Goal: Transaction & Acquisition: Subscribe to service/newsletter

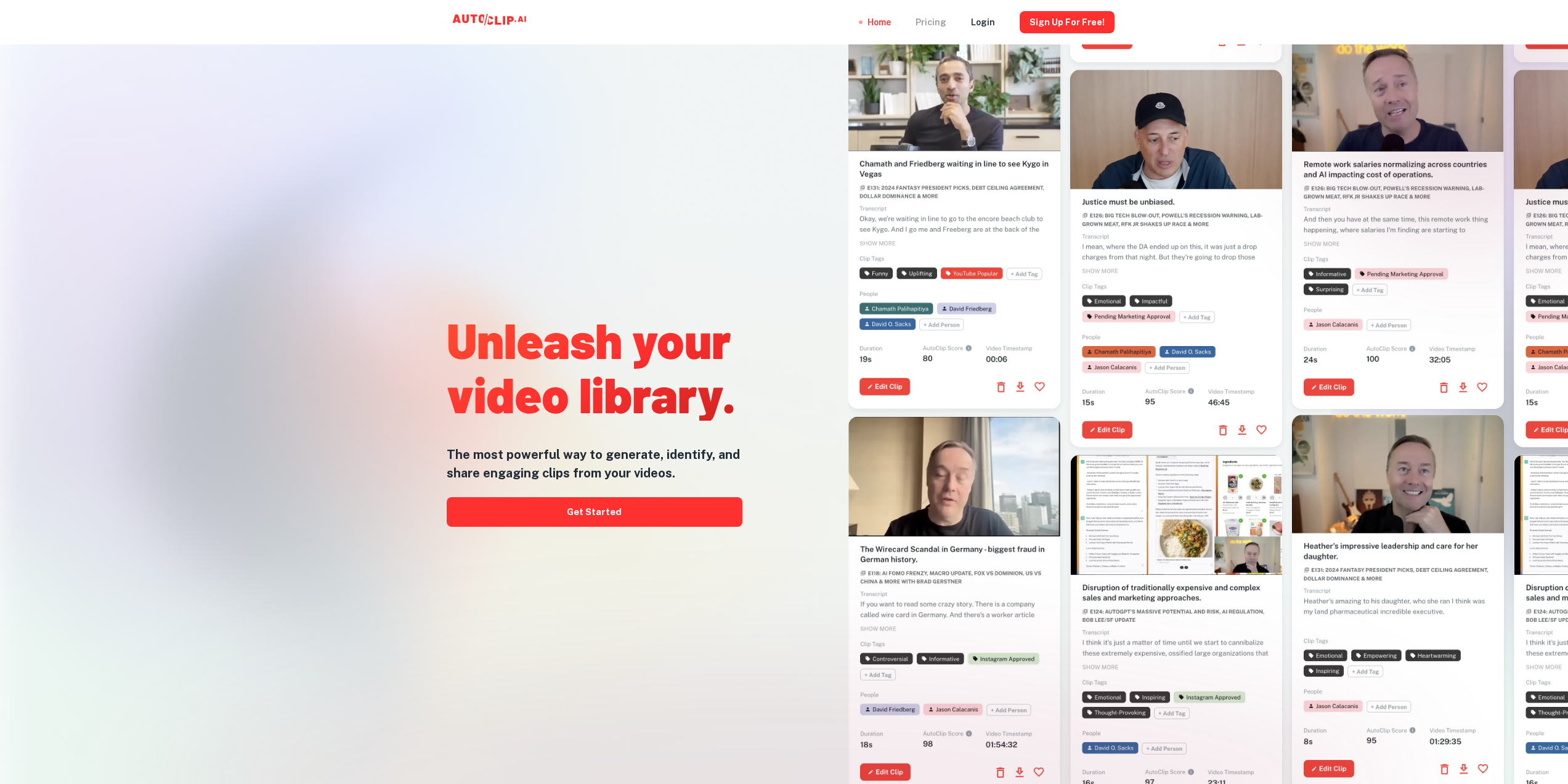
click at [928, 24] on div "Pricing" at bounding box center [931, 22] width 31 height 44
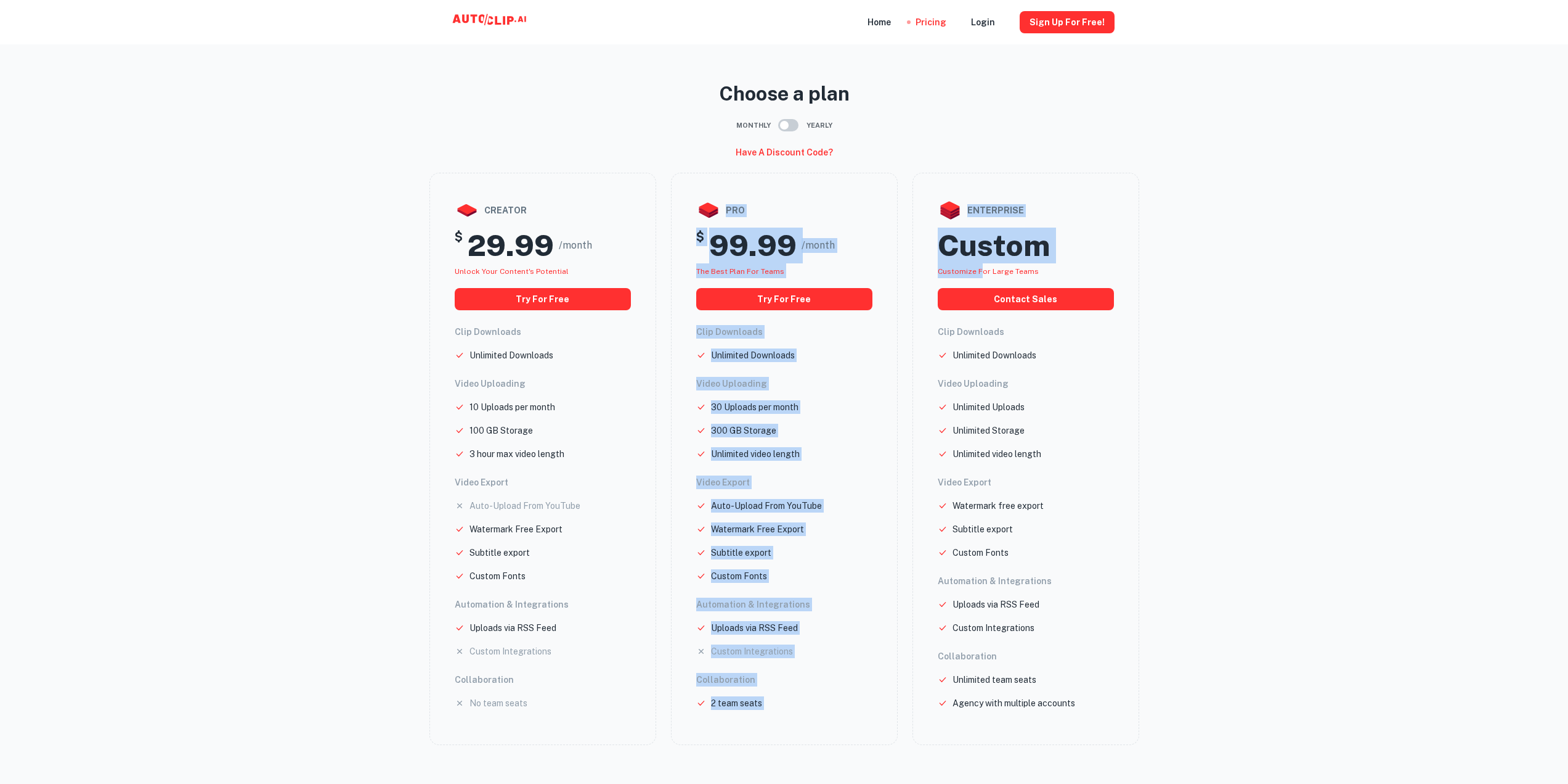
drag, startPoint x: 682, startPoint y: 210, endPoint x: 980, endPoint y: 272, distance: 304.4
click at [980, 272] on div "creator $ 29.99 /month Unlock your Content's potential Try for free Clip Downlo…" at bounding box center [784, 458] width 710 height 572
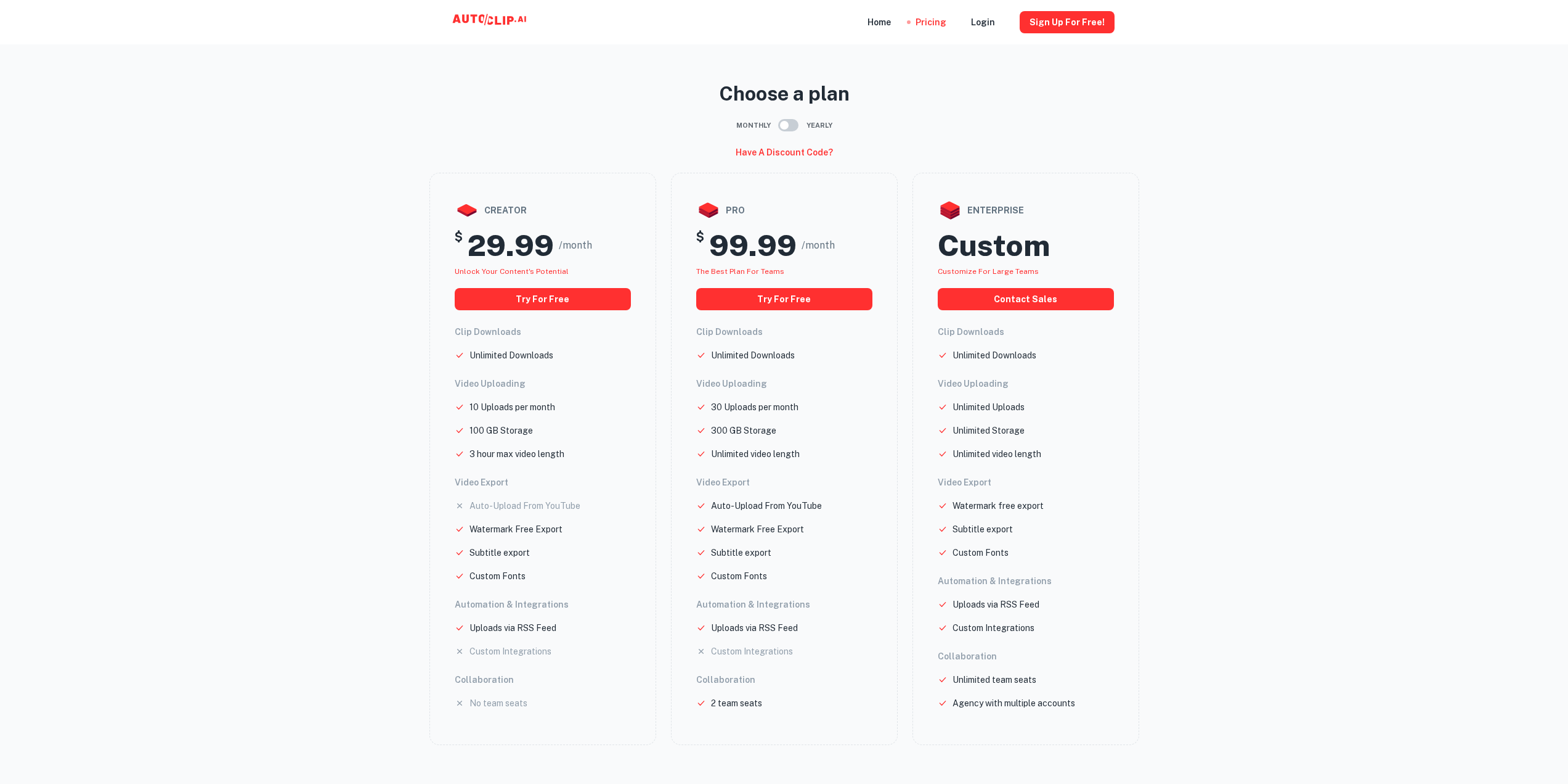
click at [1266, 294] on main "Choose a plan Monthly Yearly Have a discount code? creator $ 29.99 /month Unloc…" at bounding box center [784, 402] width 1568 height 784
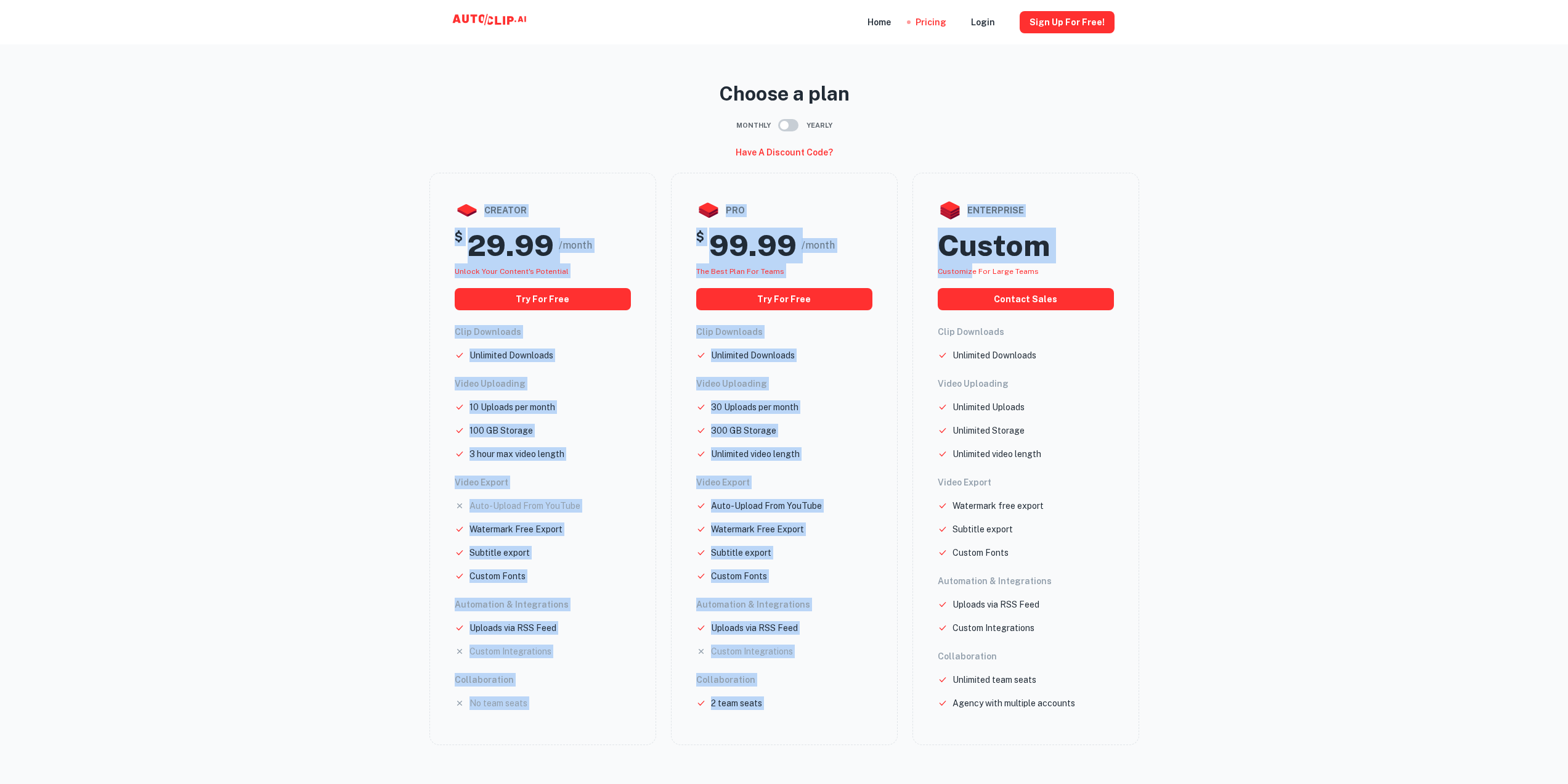
drag, startPoint x: 392, startPoint y: 211, endPoint x: 968, endPoint y: 276, distance: 579.7
click at [968, 276] on main "Choose a plan Monthly Yearly Have a discount code? creator $ 29.99 /month Unloc…" at bounding box center [784, 402] width 1568 height 784
click at [372, 403] on main "Choose a plan Monthly Yearly Have a discount code? creator $ 29.99 /month Unloc…" at bounding box center [784, 402] width 1568 height 784
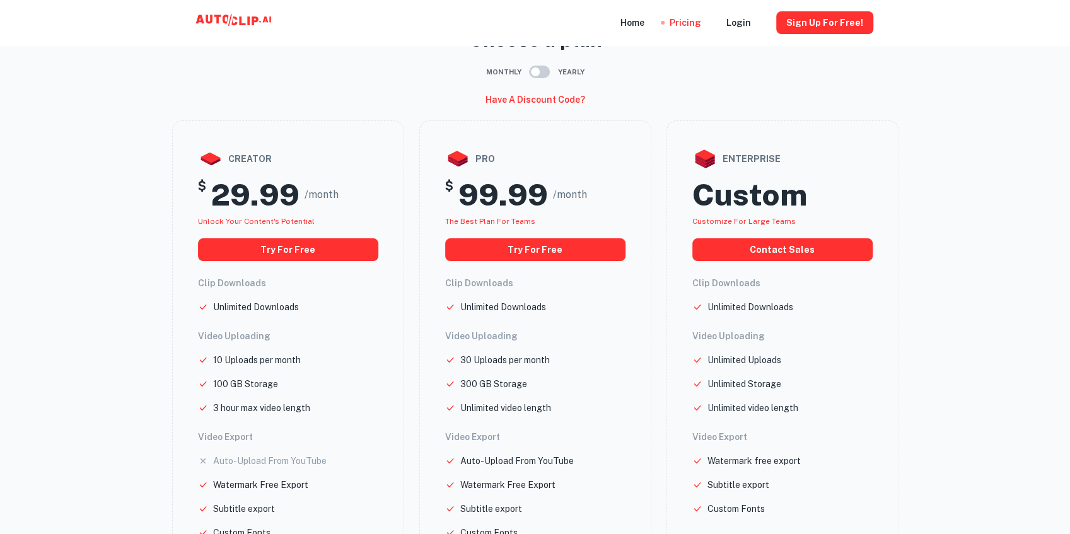
scroll to position [84, 0]
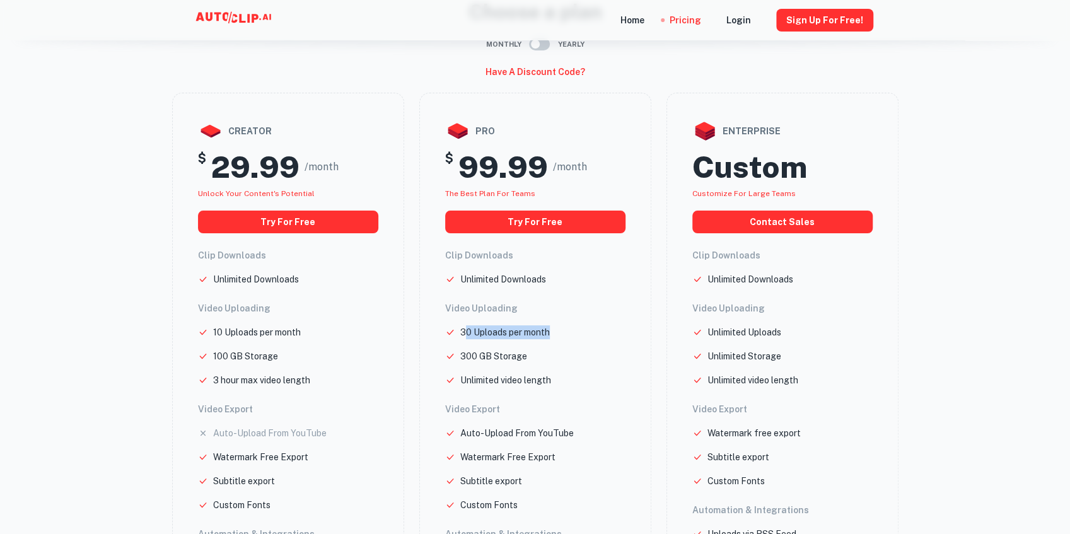
drag, startPoint x: 464, startPoint y: 329, endPoint x: 568, endPoint y: 339, distance: 103.9
click at [568, 339] on ul "30 Uploads per month 300 GB Storage Unlimited video length" at bounding box center [535, 356] width 180 height 62
drag, startPoint x: 585, startPoint y: 351, endPoint x: 592, endPoint y: 353, distance: 7.8
click at [592, 353] on ul "30 Uploads per month 300 GB Storage Unlimited video length" at bounding box center [535, 356] width 180 height 62
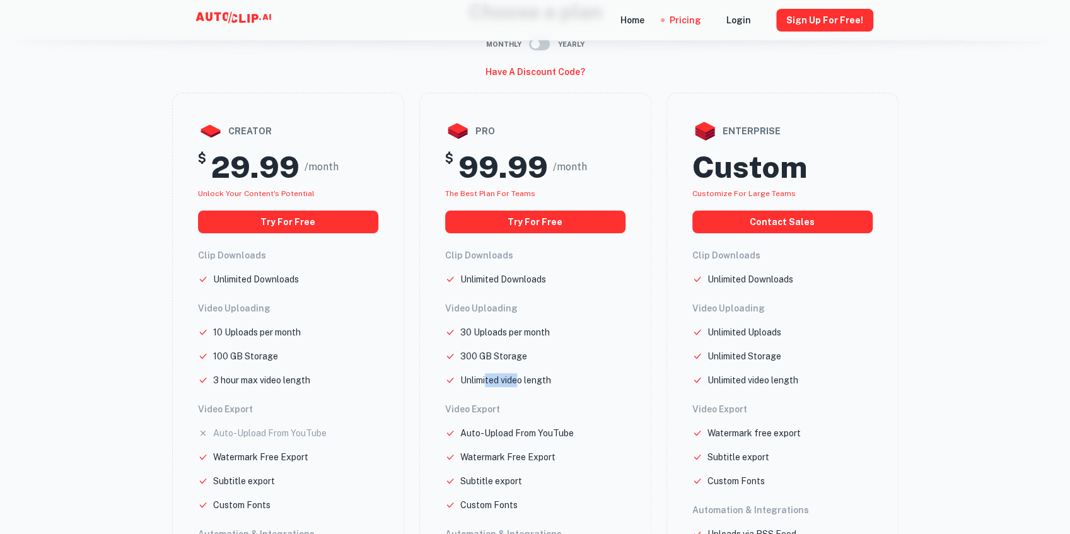
click at [518, 380] on p "Unlimited video length" at bounding box center [505, 380] width 91 height 14
click at [489, 395] on div "Clip Downloads Unlimited Downloads Video Uploading 30 Uploads per month 300 GB …" at bounding box center [535, 446] width 180 height 394
drag, startPoint x: 617, startPoint y: 450, endPoint x: 523, endPoint y: 446, distance: 94.7
click at [612, 449] on div "Clip Downloads Unlimited Downloads Video Uploading 30 Uploads per month 300 GB …" at bounding box center [535, 446] width 180 height 394
drag, startPoint x: 449, startPoint y: 442, endPoint x: 428, endPoint y: 450, distance: 23.2
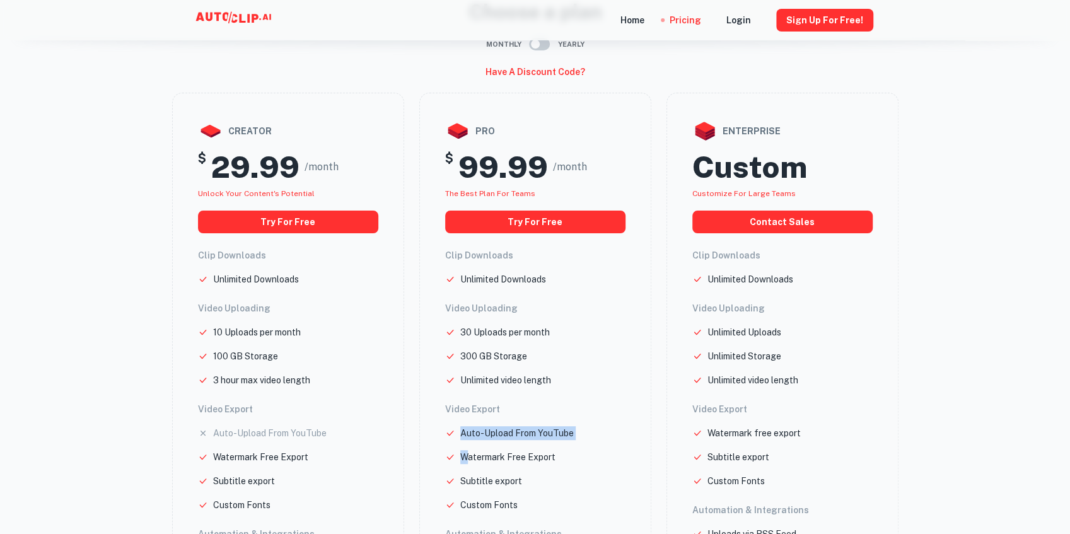
click at [469, 447] on div "pro $ 99.99 /month The best plan for teams Try for free Clip Downloads Unlimite…" at bounding box center [535, 385] width 232 height 585
click at [477, 463] on p "Watermark Free Export" at bounding box center [507, 457] width 95 height 14
drag, startPoint x: 469, startPoint y: 463, endPoint x: 607, endPoint y: 469, distance: 138.9
click at [633, 472] on div "pro $ 99.99 /month The best plan for teams Try for free Clip Downloads Unlimite…" at bounding box center [535, 385] width 232 height 585
click at [590, 468] on ul "Auto-Upload From YouTube Watermark Free Export Subtitle export Custom Fonts" at bounding box center [535, 469] width 180 height 86
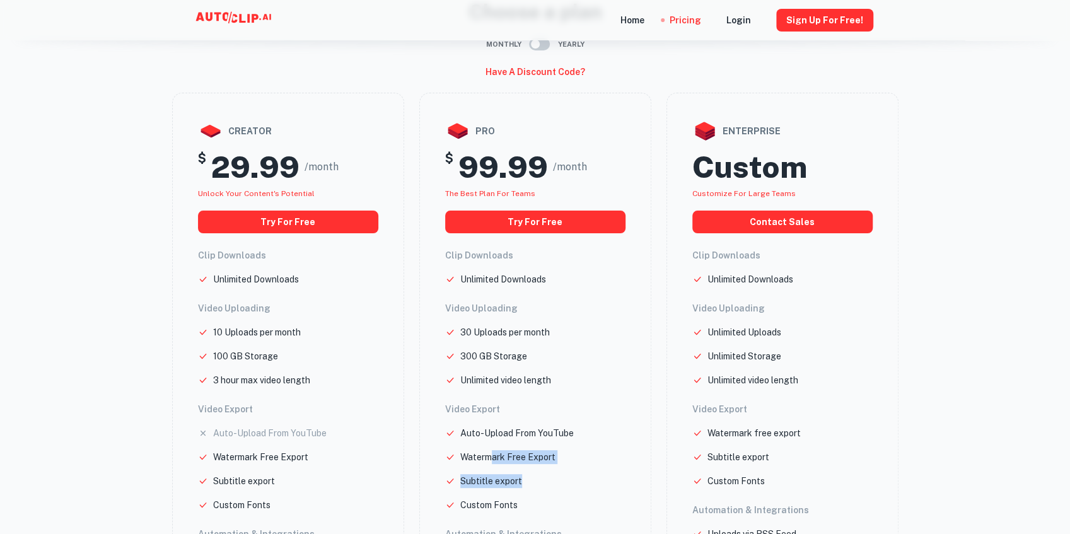
drag, startPoint x: 537, startPoint y: 471, endPoint x: 491, endPoint y: 467, distance: 46.9
click at [491, 467] on ul "Auto-Upload From YouTube Watermark Free Export Subtitle export Custom Fonts" at bounding box center [535, 469] width 180 height 86
click at [487, 465] on ul "Auto-Upload From YouTube Watermark Free Export Subtitle export Custom Fonts" at bounding box center [535, 469] width 180 height 86
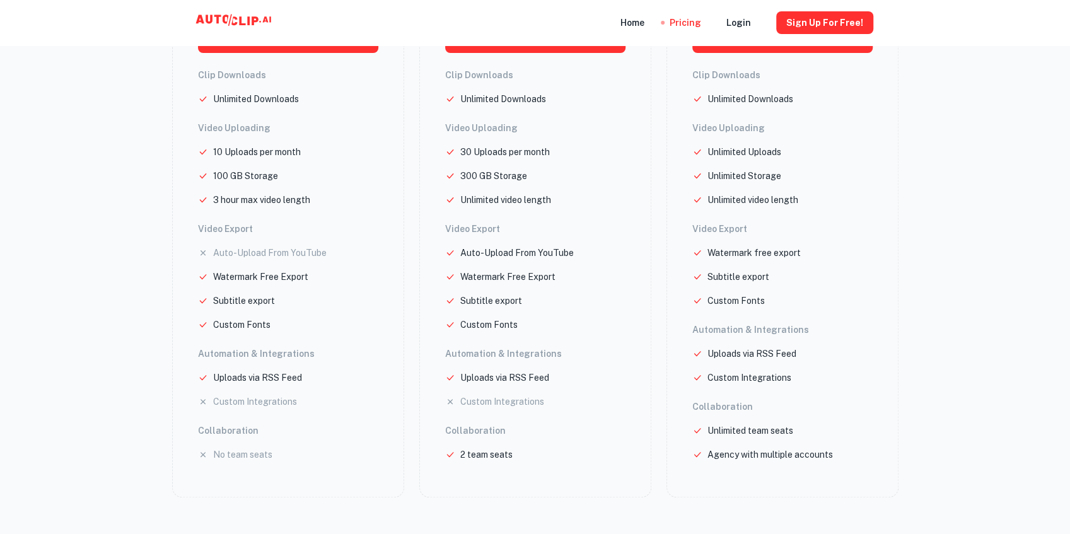
scroll to position [294, 0]
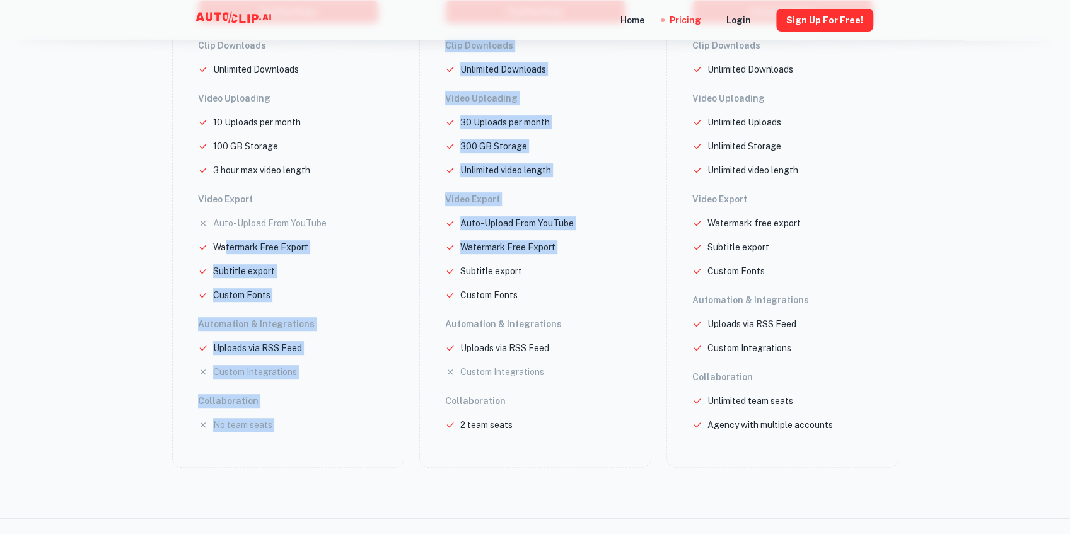
drag, startPoint x: 226, startPoint y: 250, endPoint x: 431, endPoint y: 258, distance: 205.1
click at [431, 258] on div "creator $ 29.99 /month Unlock your Content's potential Try for free Clip Downlo…" at bounding box center [535, 175] width 727 height 585
click at [431, 258] on div "pro $ 99.99 /month The best plan for teams Try for free Clip Downloads Unlimite…" at bounding box center [535, 175] width 232 height 585
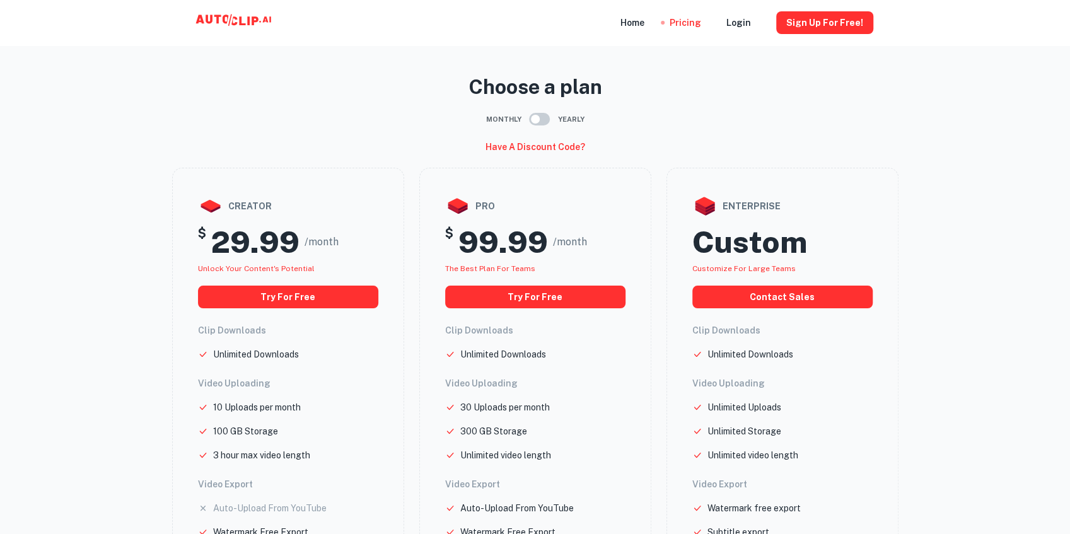
scroll to position [0, 0]
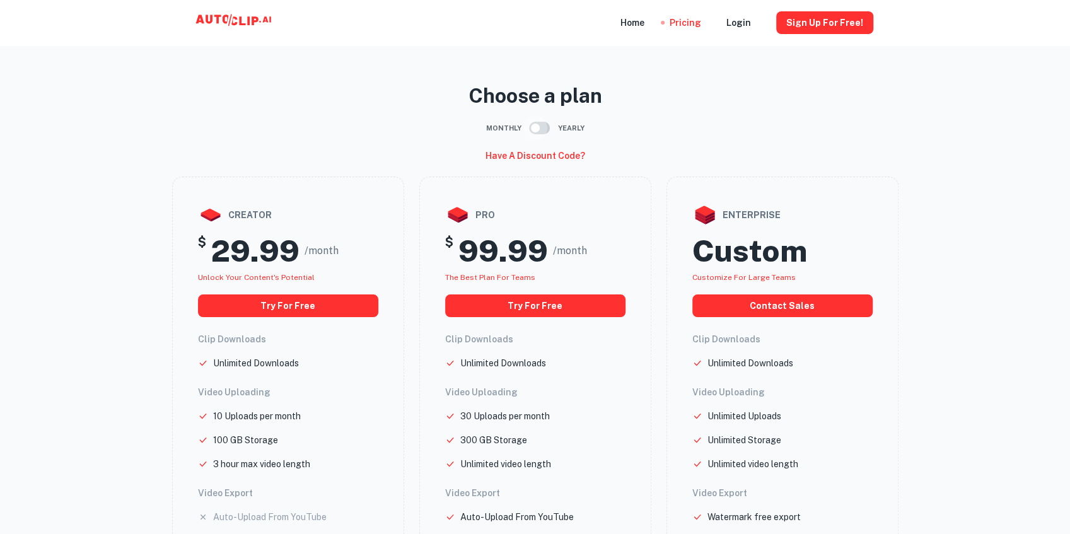
click at [540, 127] on input "checkbox" at bounding box center [536, 128] width 72 height 24
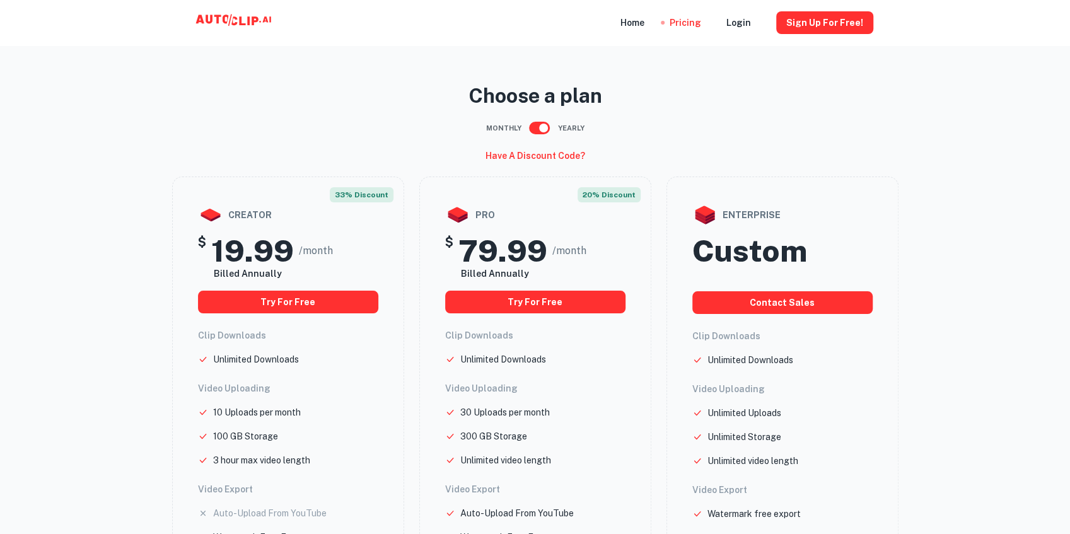
click at [540, 127] on input "checkbox" at bounding box center [544, 128] width 72 height 24
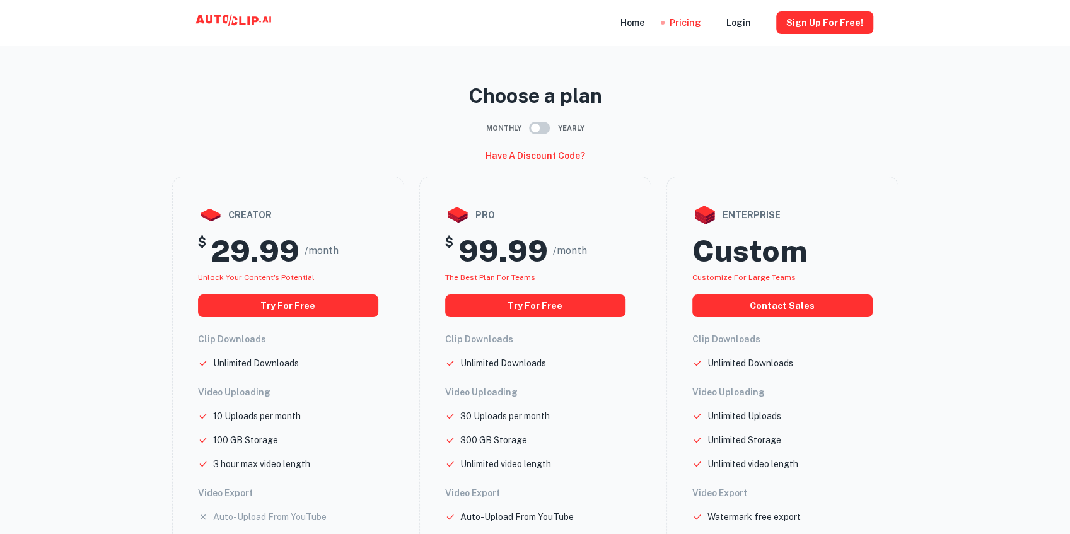
click at [540, 127] on input "checkbox" at bounding box center [536, 128] width 72 height 24
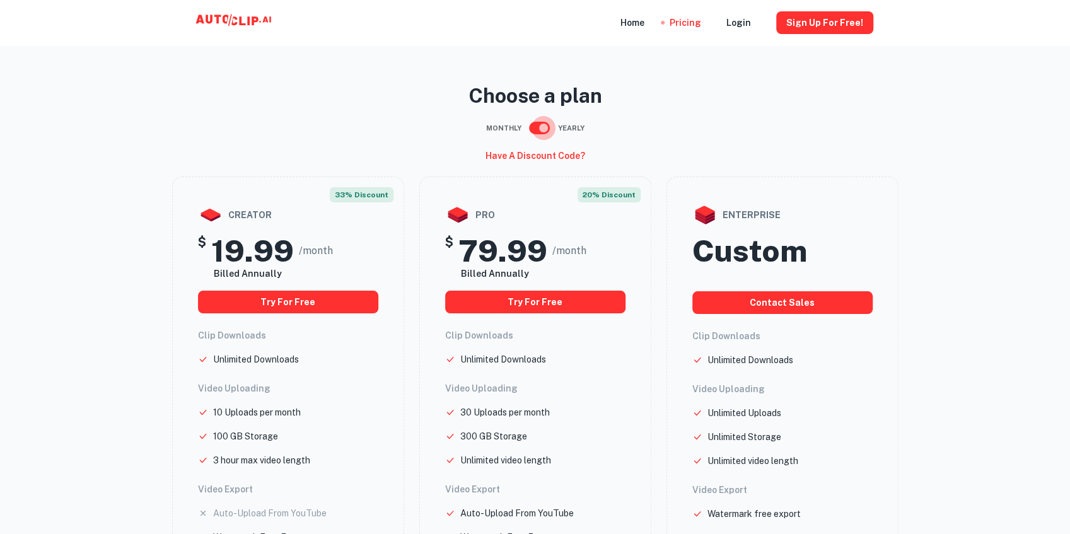
click at [541, 126] on input "checkbox" at bounding box center [544, 128] width 72 height 24
checkbox input "false"
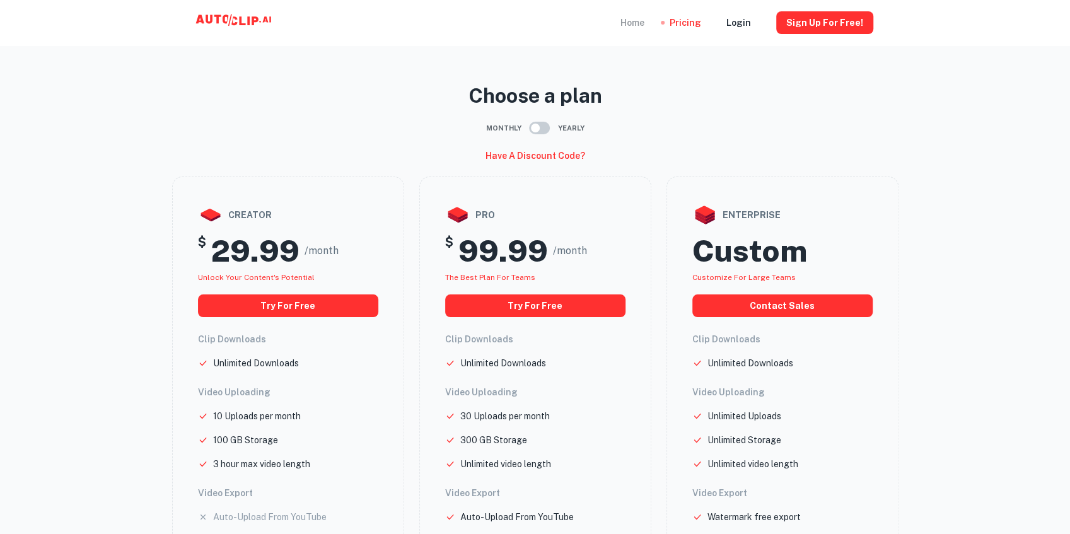
click at [645, 25] on div "Home" at bounding box center [633, 22] width 24 height 45
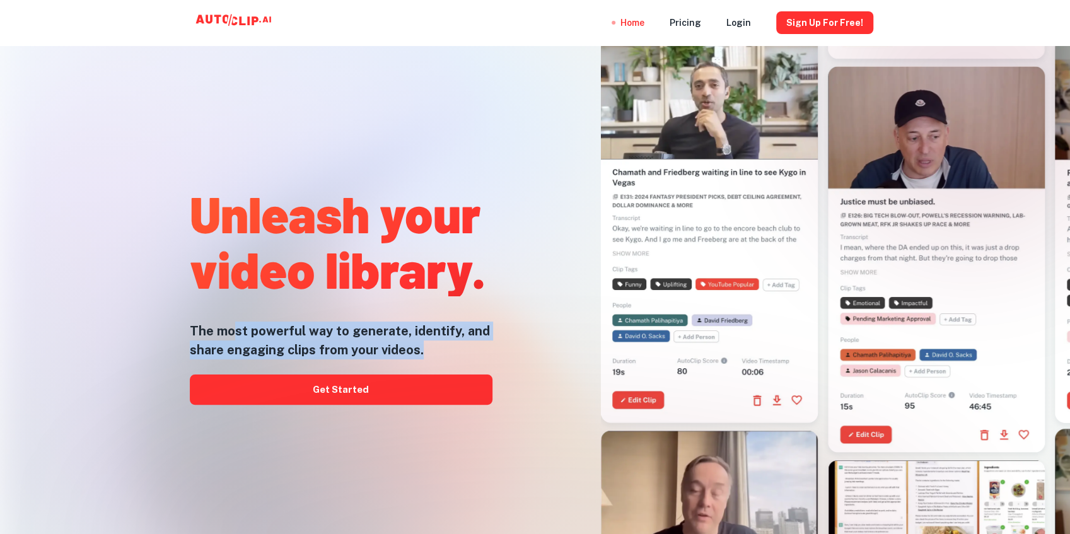
drag, startPoint x: 259, startPoint y: 325, endPoint x: 420, endPoint y: 353, distance: 163.8
click at [420, 353] on h5 "The most powerful way to generate, identify, and share engaging clips from your…" at bounding box center [341, 341] width 303 height 38
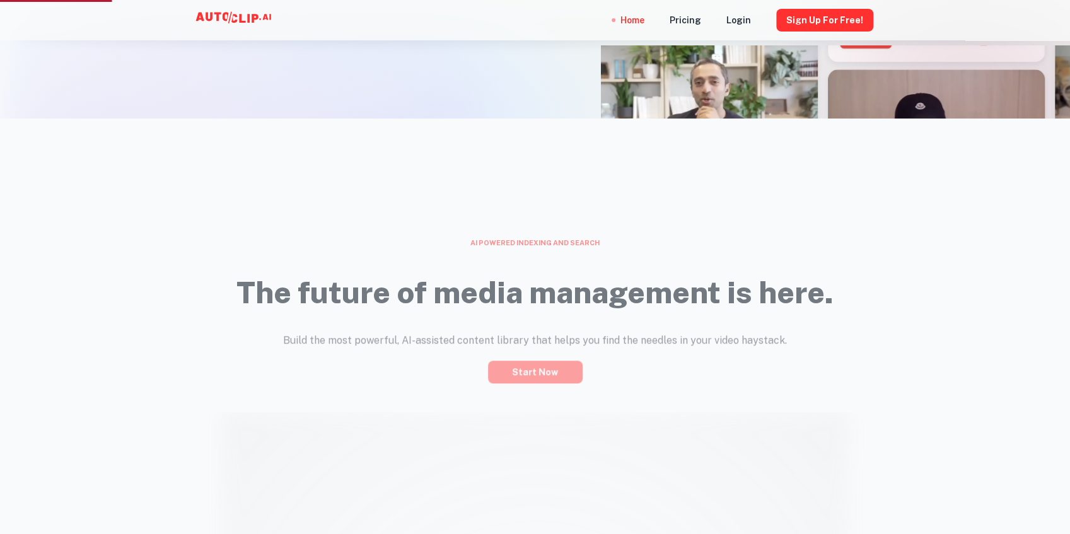
scroll to position [505, 0]
